Goal: Task Accomplishment & Management: Complete application form

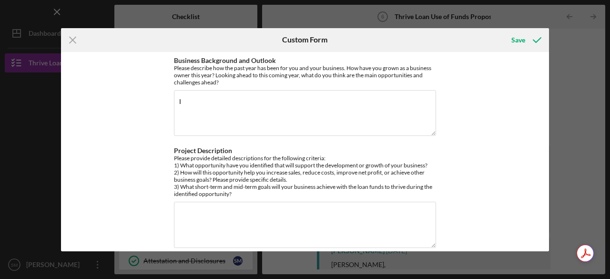
scroll to position [86, 0]
type textarea "I"
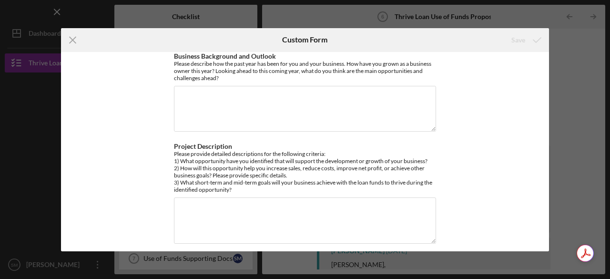
scroll to position [0, 0]
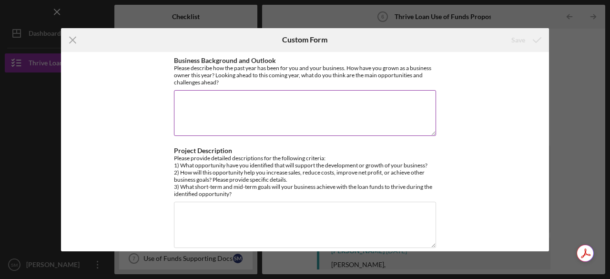
click at [203, 110] on textarea "Business Background and Outlook" at bounding box center [305, 113] width 262 height 46
paste textarea "Lorem ipsum dolor si ametcon adipiscingeli se d Eiusmodte Incidid Utlaboree, D …"
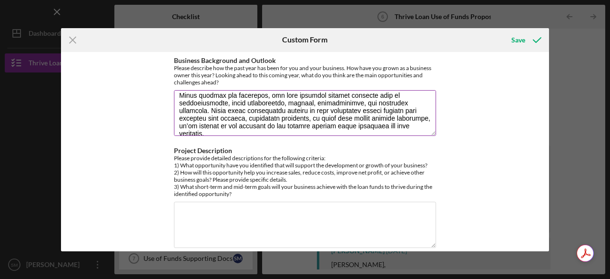
scroll to position [115, 0]
click at [285, 94] on textarea "Business Background and Outlook" at bounding box center [305, 113] width 262 height 46
type textarea "Lorem ipsum dolor si ametcon adipiscingeli se d Eiusmodte Incidid Utlaboree, D …"
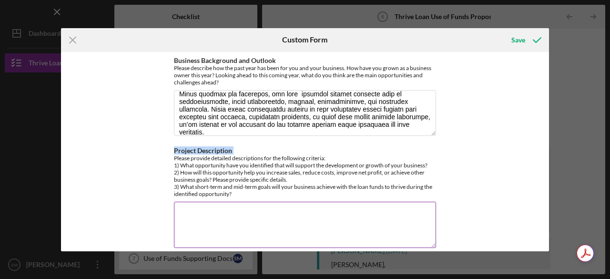
drag, startPoint x: 171, startPoint y: 160, endPoint x: 348, endPoint y: 199, distance: 180.5
click at [348, 199] on div "Business Background and Outlook Please describe how the past year has been for …" at bounding box center [305, 151] width 488 height 199
click at [334, 184] on div "Please provide detailed descriptions for the following criteria: 1) What opport…" at bounding box center [305, 175] width 262 height 43
click at [174, 166] on div "Please provide detailed descriptions for the following criteria: 1) What opport…" at bounding box center [305, 175] width 262 height 43
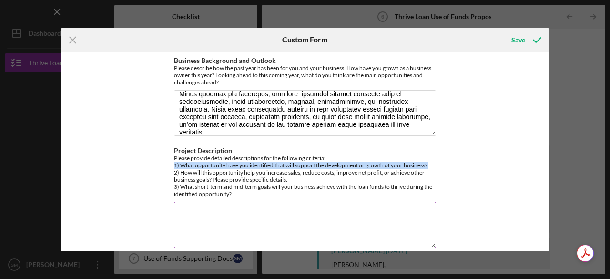
click at [174, 166] on div "Please provide detailed descriptions for the following criteria: 1) What opport…" at bounding box center [305, 175] width 262 height 43
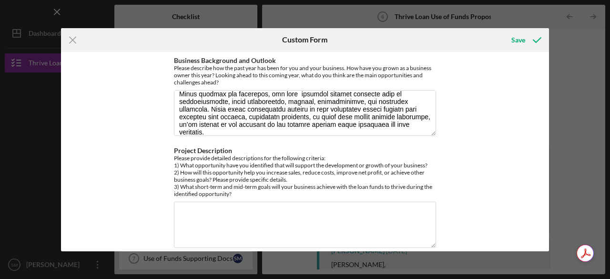
click at [168, 161] on div "Business Background and Outlook Please describe how the past year has been for …" at bounding box center [305, 151] width 488 height 199
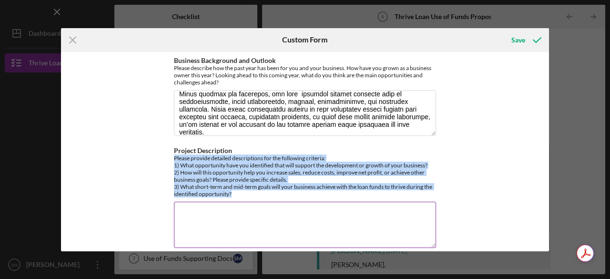
drag, startPoint x: 173, startPoint y: 158, endPoint x: 259, endPoint y: 190, distance: 91.5
click at [259, 190] on div "Please provide detailed descriptions for the following criteria: 1) What opport…" at bounding box center [305, 175] width 262 height 43
copy div "Please provide detailed descriptions for the following criteria: 1) What opport…"
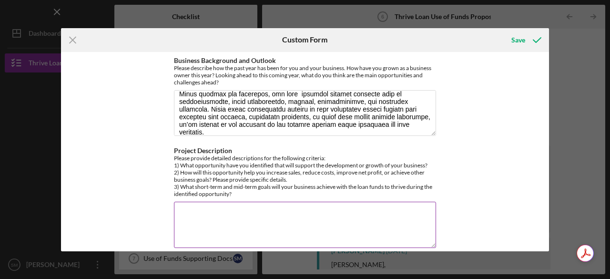
click at [201, 224] on textarea "Project Description" at bounding box center [305, 224] width 262 height 46
click at [566, 164] on div "Icon/Menu Close Custom Form Save Business Background and Outlook Please describ…" at bounding box center [305, 139] width 610 height 279
click at [197, 209] on textarea "Project Description" at bounding box center [305, 224] width 262 height 46
paste textarea "Elite Caregivers has identified a major growth opportunity in the increasing de…"
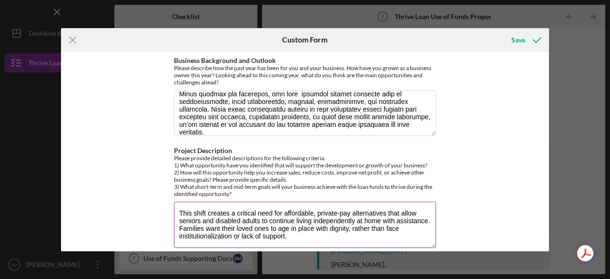
scroll to position [46, 0]
click at [180, 240] on textarea "Elite Caregivers has identified a major growth opportunity in the increasing de…" at bounding box center [305, 224] width 262 height 46
paste textarea "How This Opportunity Will Impact Business Goals This opportunity will help us g…"
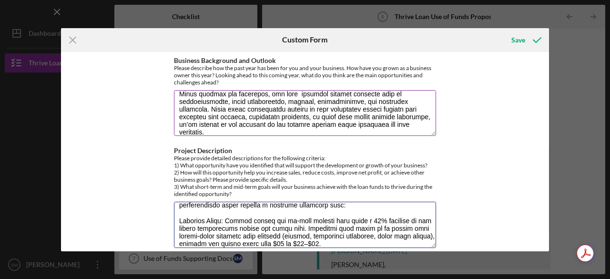
scroll to position [115, 0]
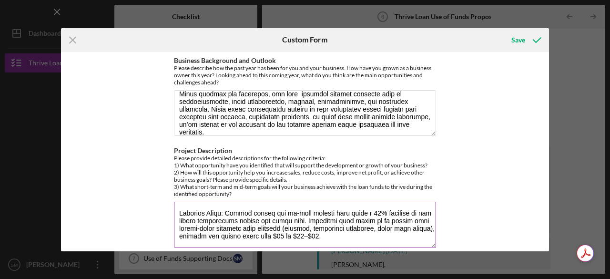
click at [186, 240] on textarea "Project Description" at bounding box center [305, 224] width 262 height 46
paste textarea "Improve Net Profit: Expanding services and average client billing will improve …"
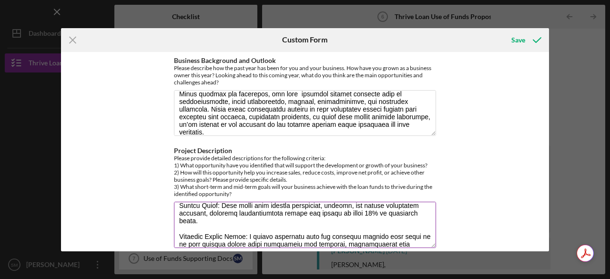
scroll to position [184, 0]
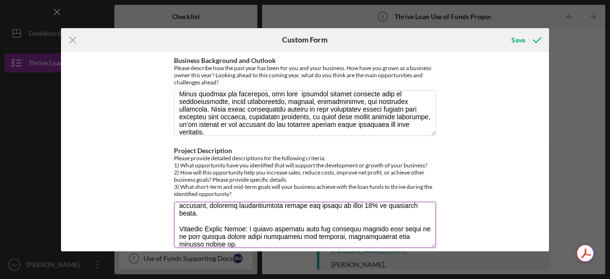
click at [212, 234] on textarea "Project Description" at bounding box center [305, 224] width 262 height 46
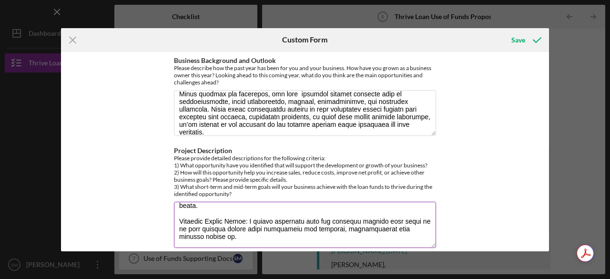
click at [181, 241] on textarea "Project Description" at bounding box center [305, 224] width 262 height 46
paste textarea "Mid-Term Goals (12–24 months): Expand services to include full personal care of…"
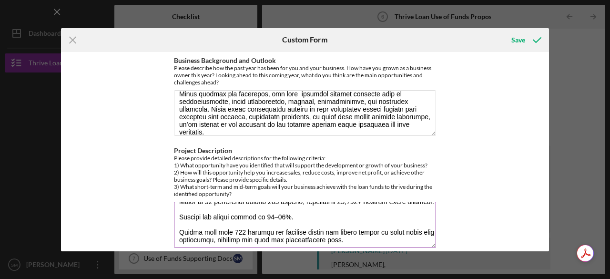
scroll to position [291, 0]
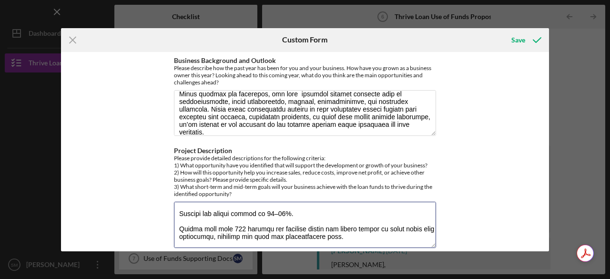
type textarea "Elite Caregivers has identified a major growth opportunity in the increasing de…"
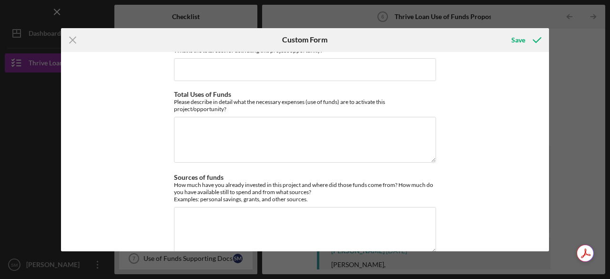
scroll to position [215, 0]
